Goal: Information Seeking & Learning: Learn about a topic

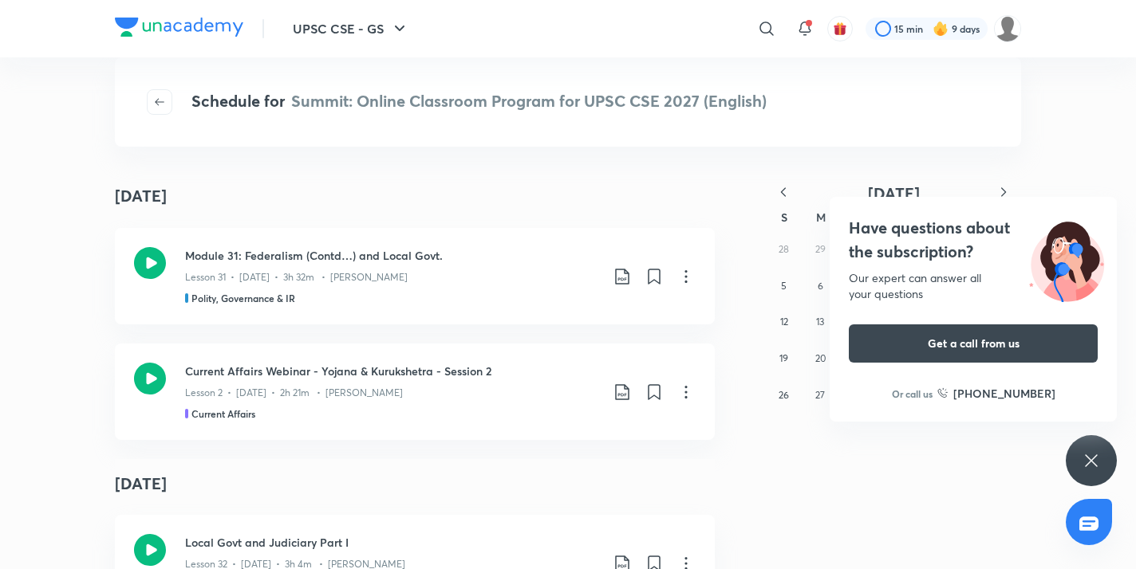
scroll to position [7016, 0]
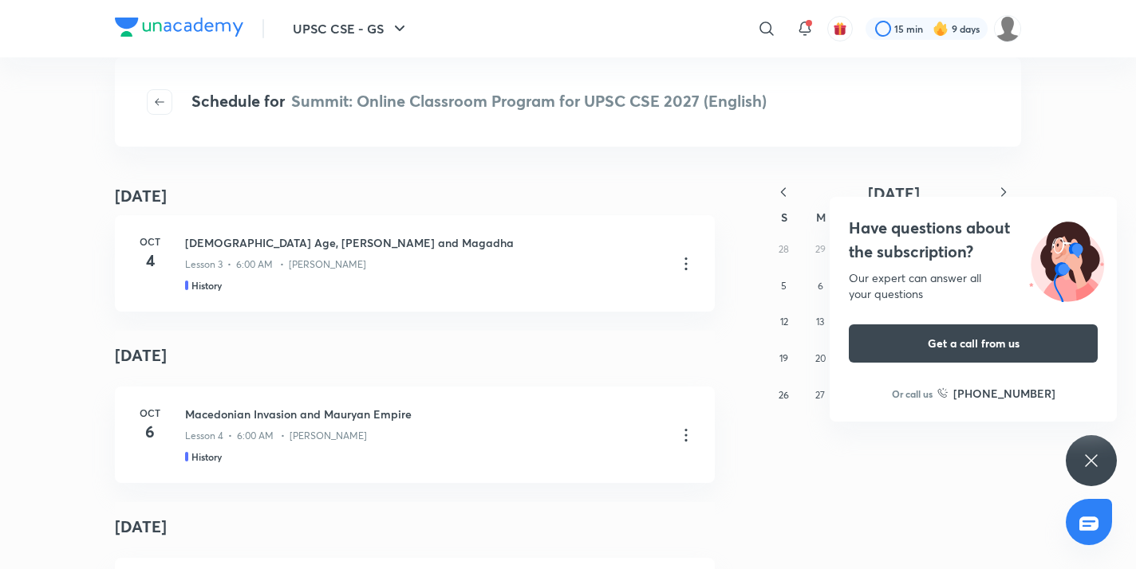
click at [1102, 464] on div "Have questions about the subscription? Our expert can answer all your questions…" at bounding box center [1091, 460] width 51 height 51
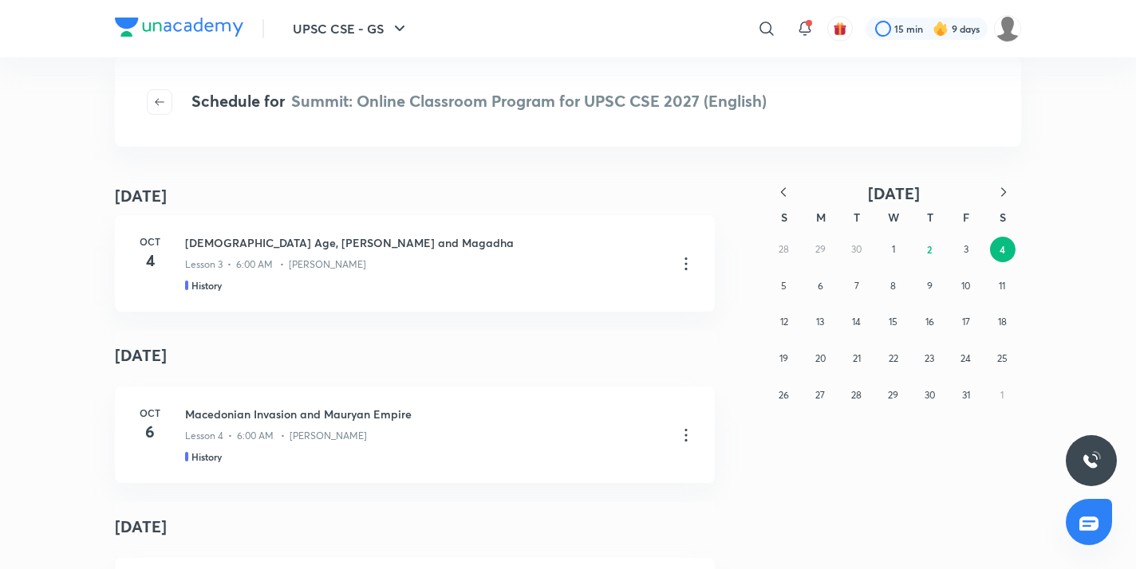
click at [781, 187] on icon "button" at bounding box center [783, 192] width 16 height 16
click at [998, 323] on abbr "20" at bounding box center [1002, 322] width 10 height 12
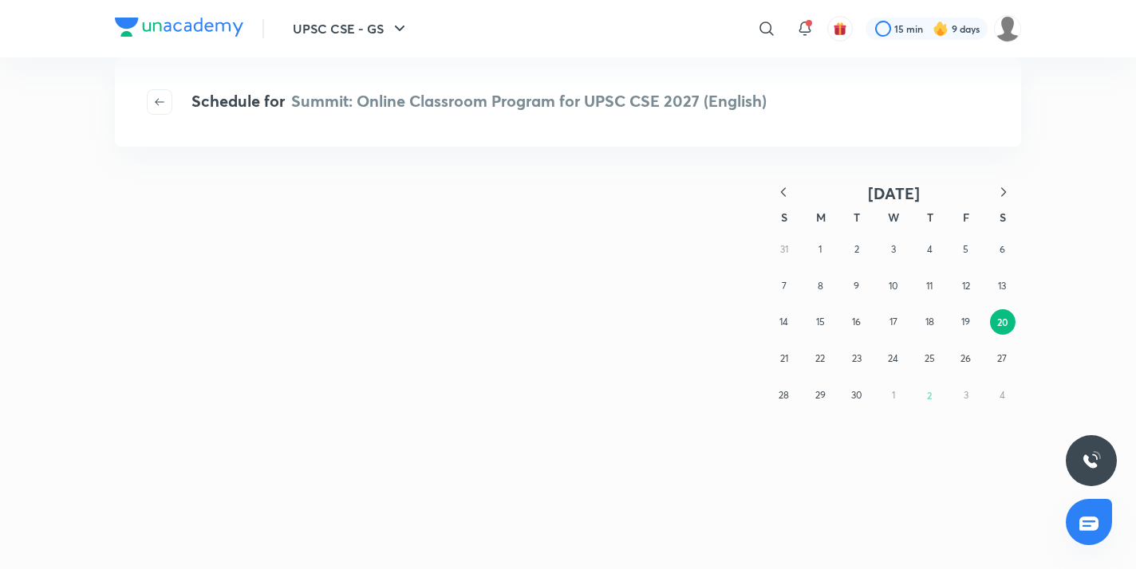
scroll to position [0, 0]
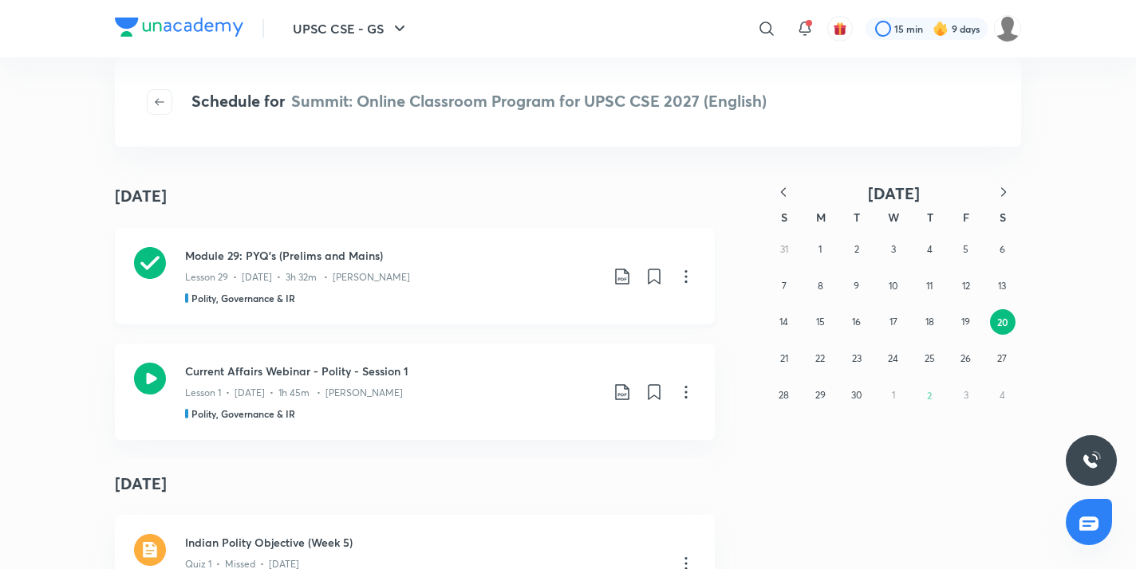
click at [613, 272] on icon at bounding box center [622, 276] width 19 height 19
click at [505, 361] on p "With annotation" at bounding box center [496, 362] width 82 height 17
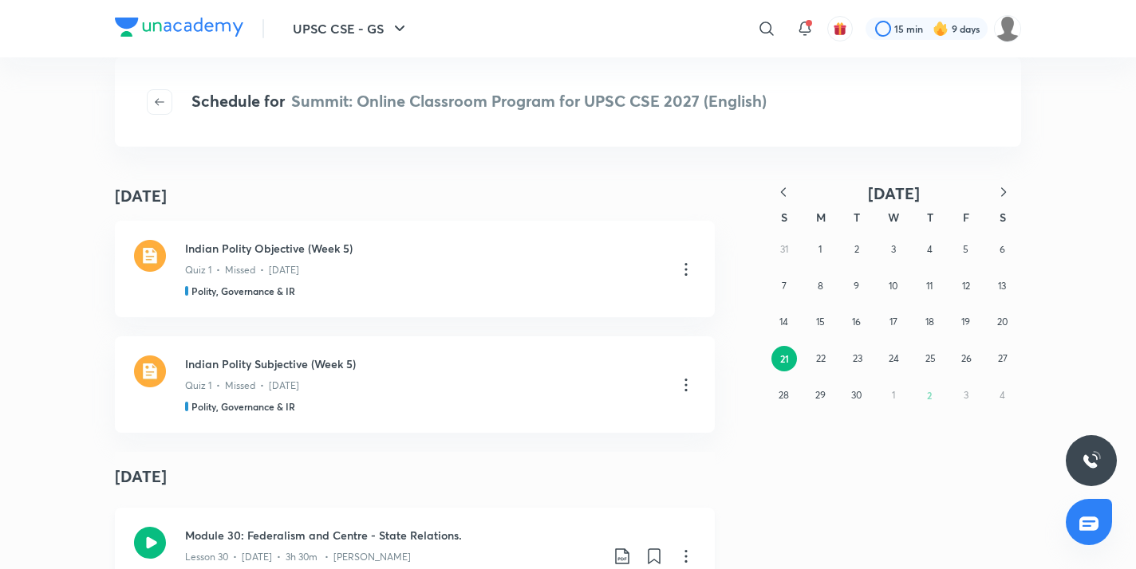
scroll to position [614, 0]
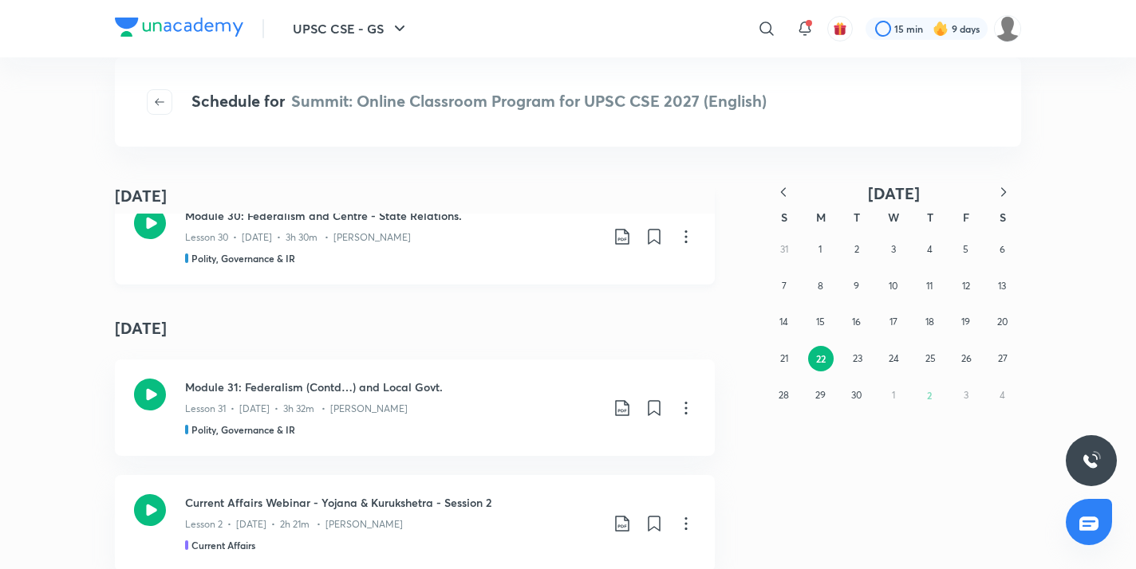
click at [148, 231] on icon at bounding box center [150, 223] width 32 height 32
